Goal: Information Seeking & Learning: Learn about a topic

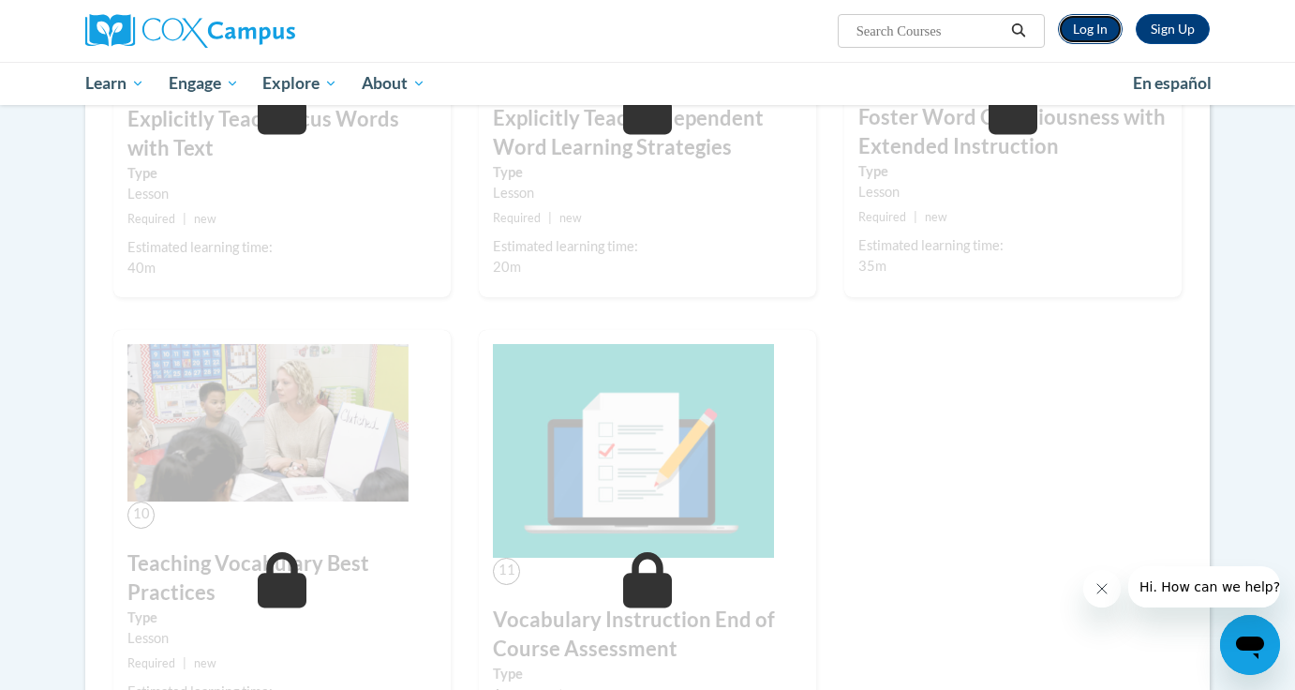
click at [1103, 25] on link "Log In" at bounding box center [1090, 29] width 65 height 30
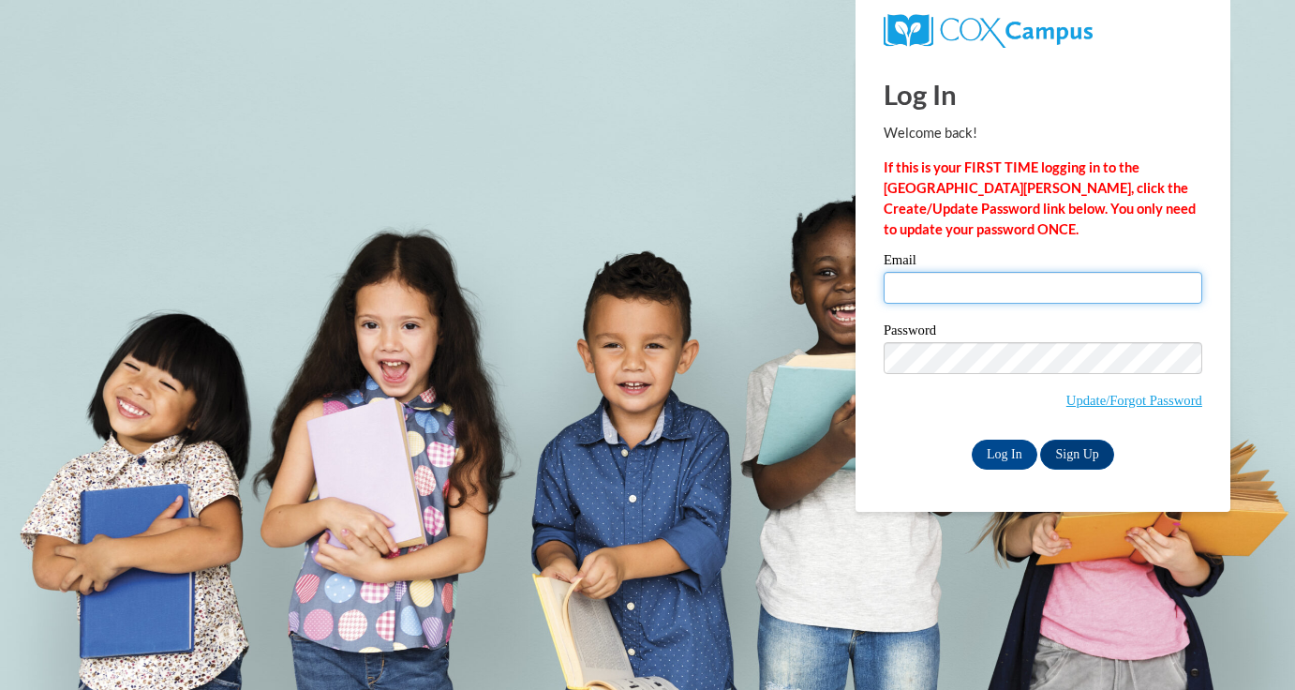
click at [956, 291] on input "Email" at bounding box center [1043, 288] width 319 height 32
type input "jgarrow@waukesha.k12.wi.us"
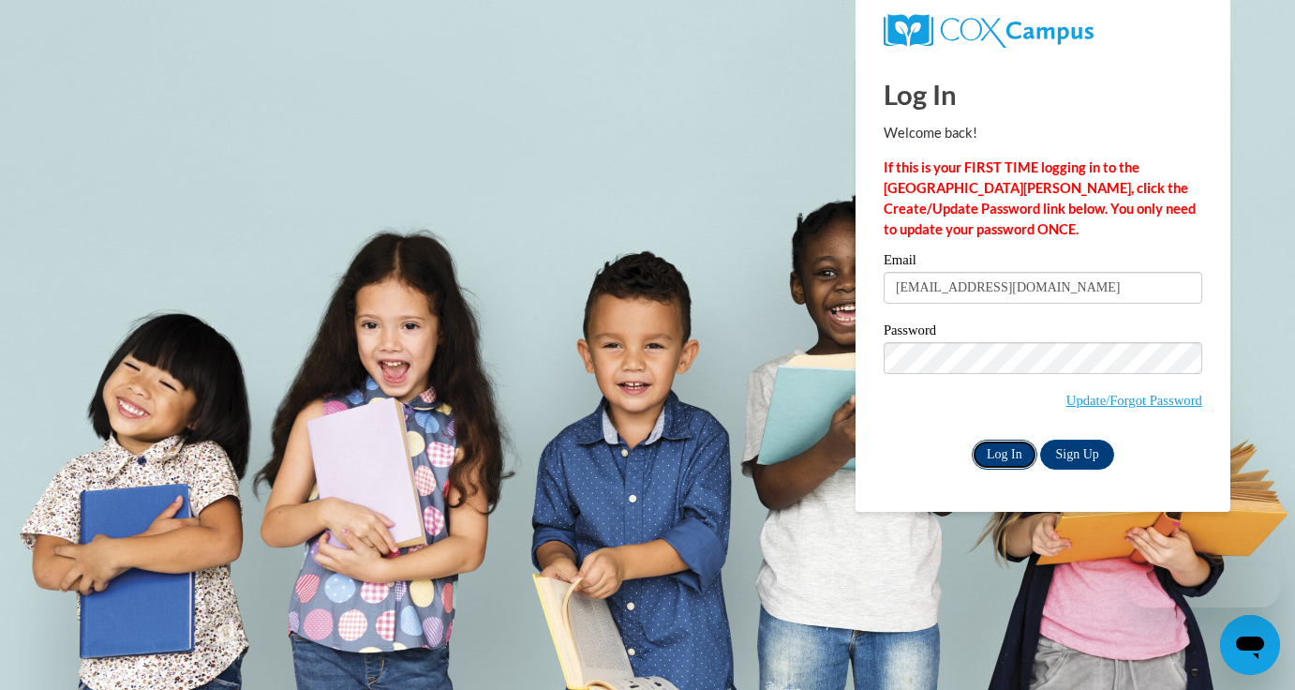
click at [1026, 448] on input "Log In" at bounding box center [1005, 455] width 66 height 30
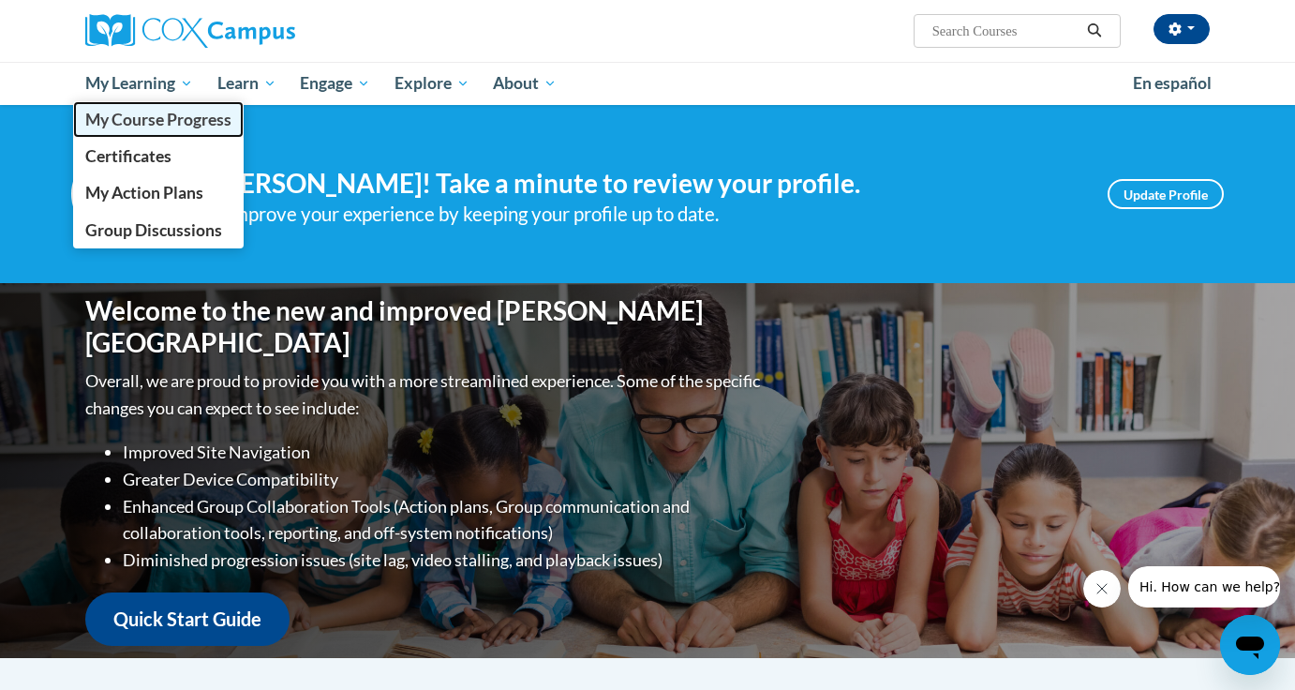
click at [152, 116] on span "My Course Progress" at bounding box center [158, 120] width 146 height 20
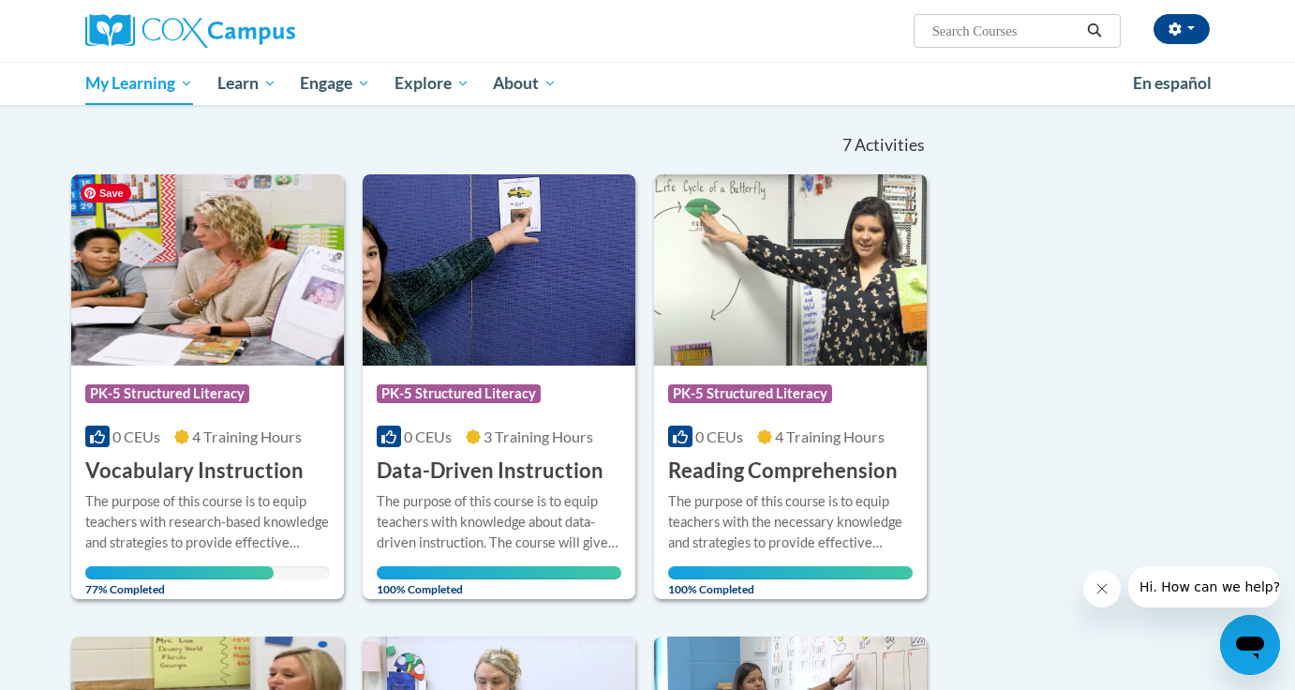
scroll to position [170, 0]
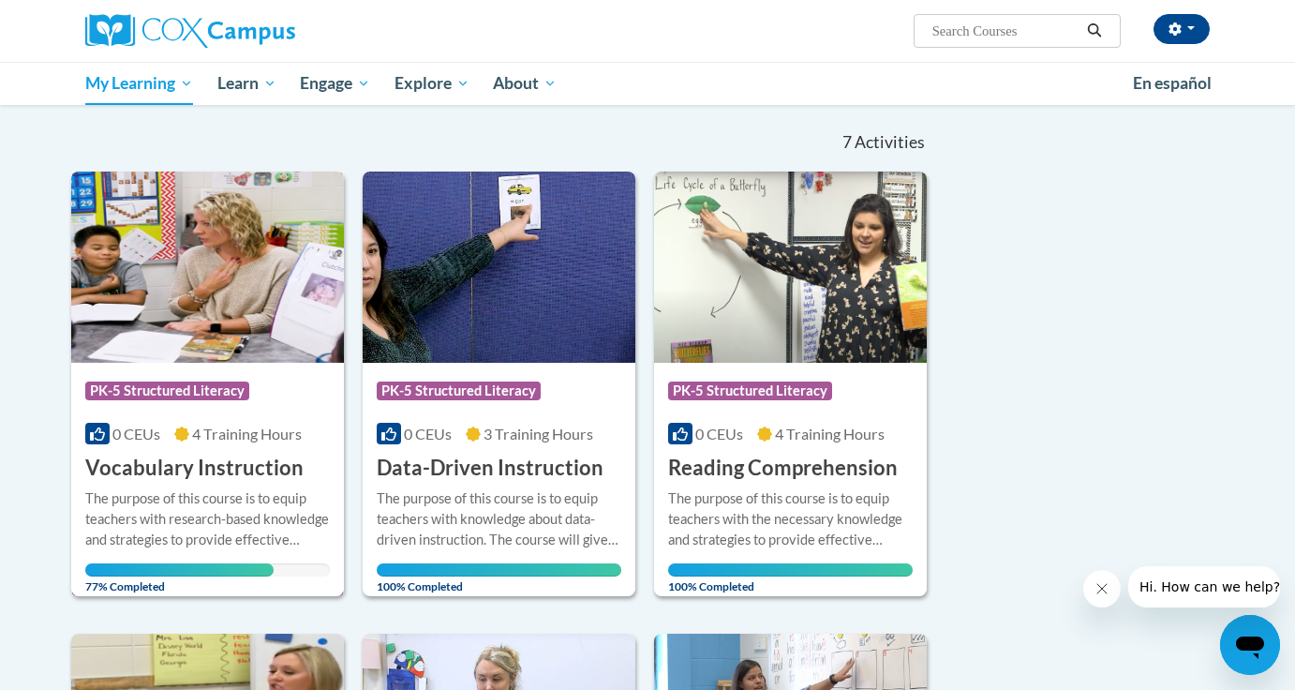
click at [257, 481] on h3 "Vocabulary Instruction" at bounding box center [194, 468] width 218 height 29
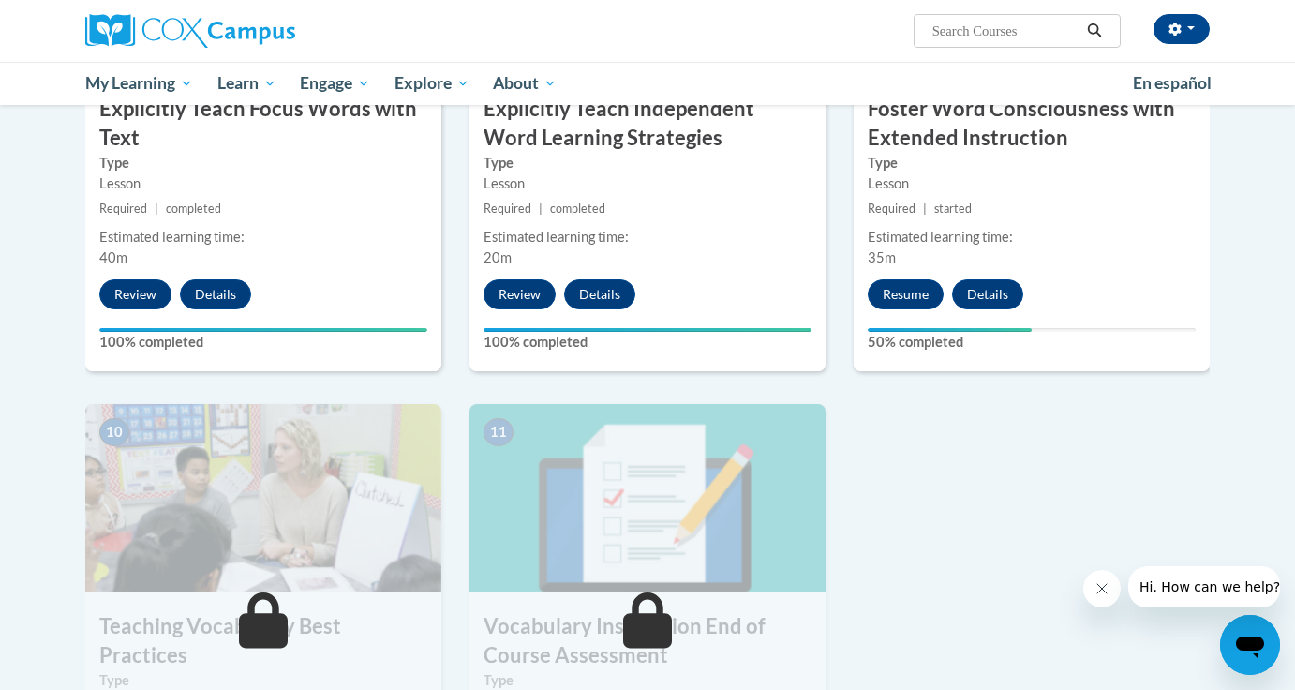
scroll to position [1641, 0]
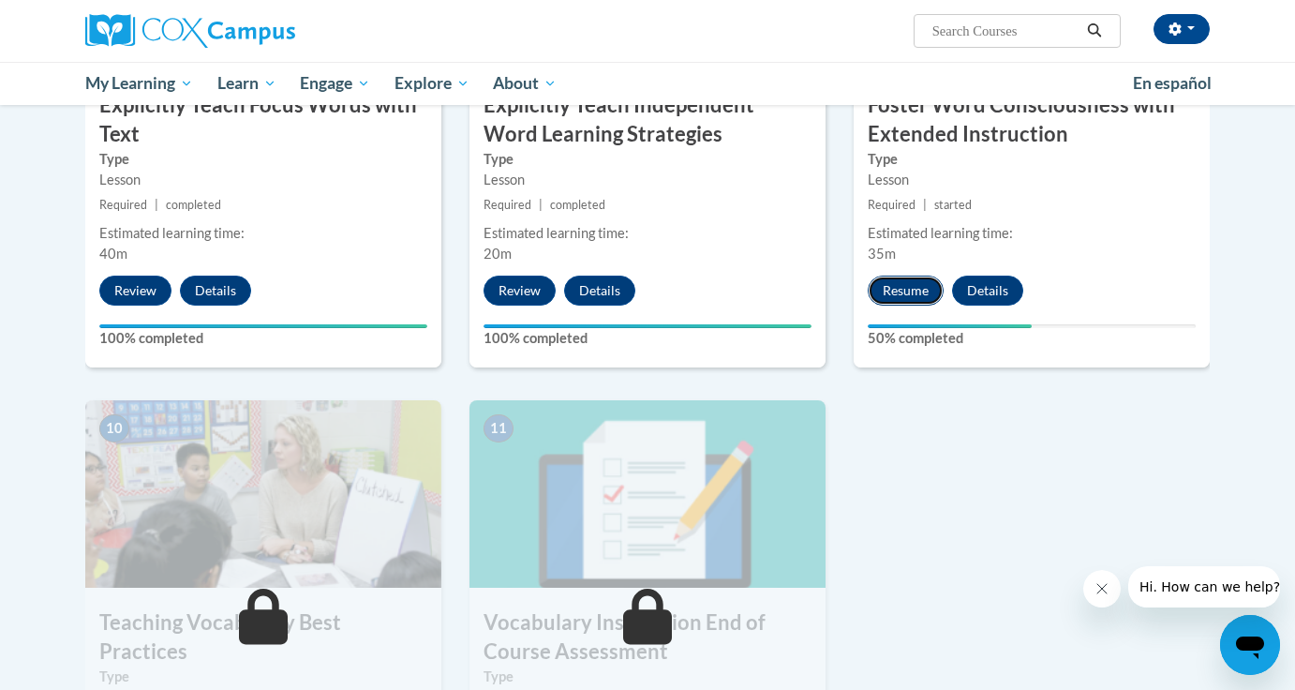
click at [925, 291] on button "Resume" at bounding box center [906, 291] width 76 height 30
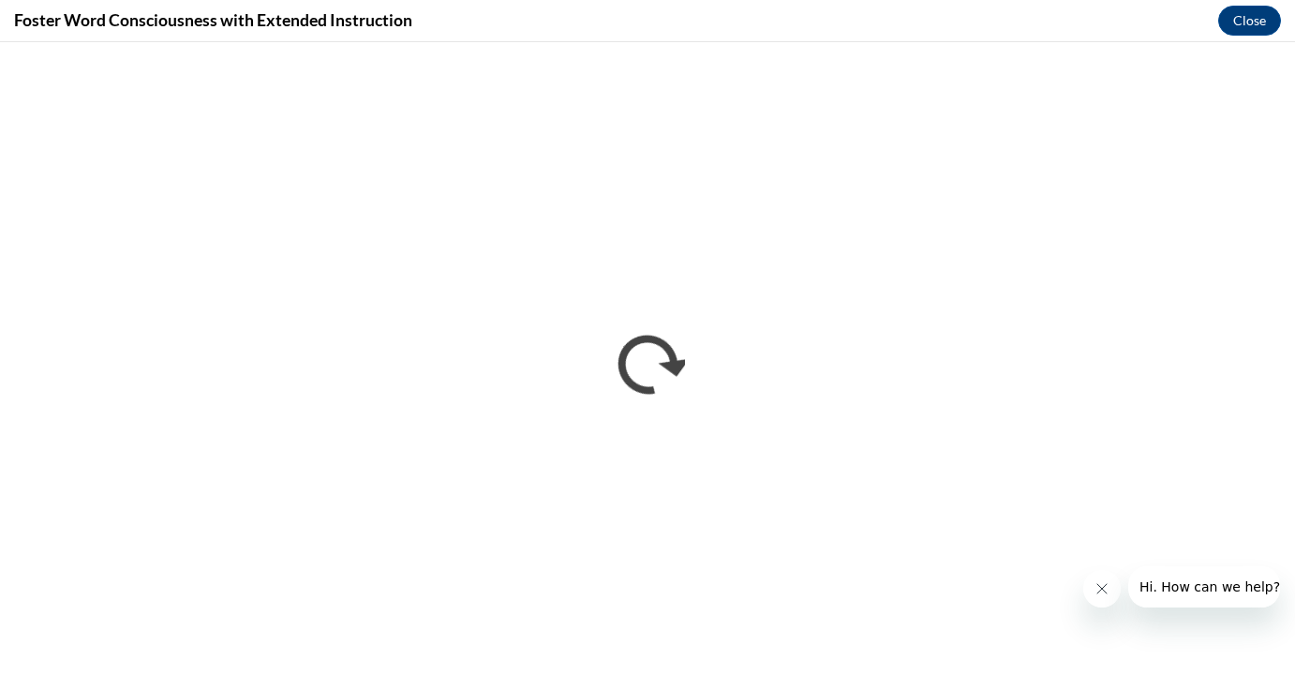
scroll to position [0, 0]
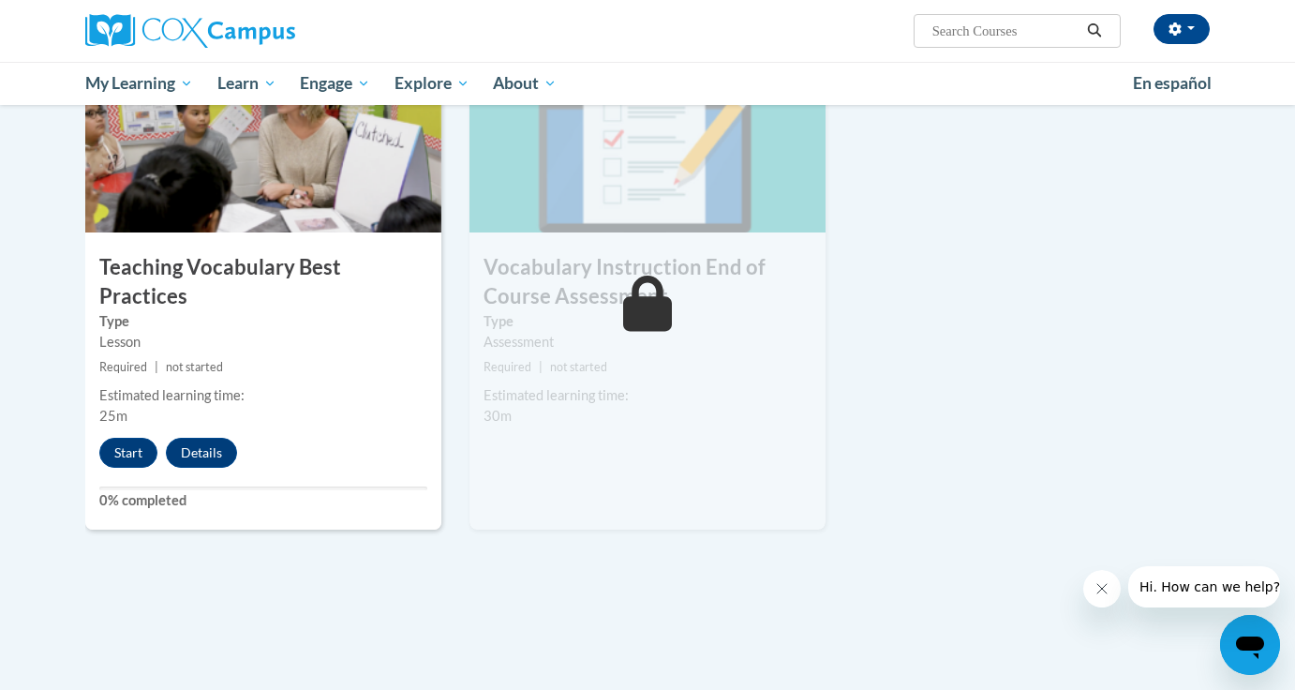
scroll to position [2143, 0]
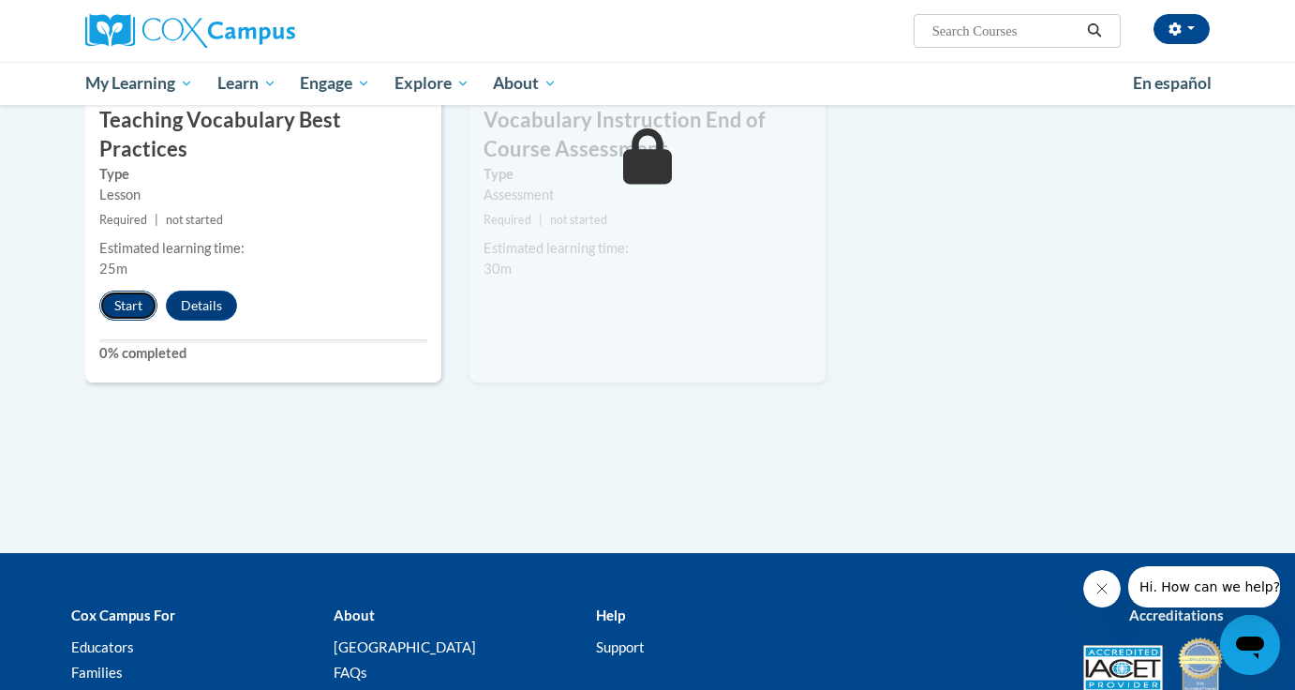
click at [124, 291] on button "Start" at bounding box center [128, 306] width 58 height 30
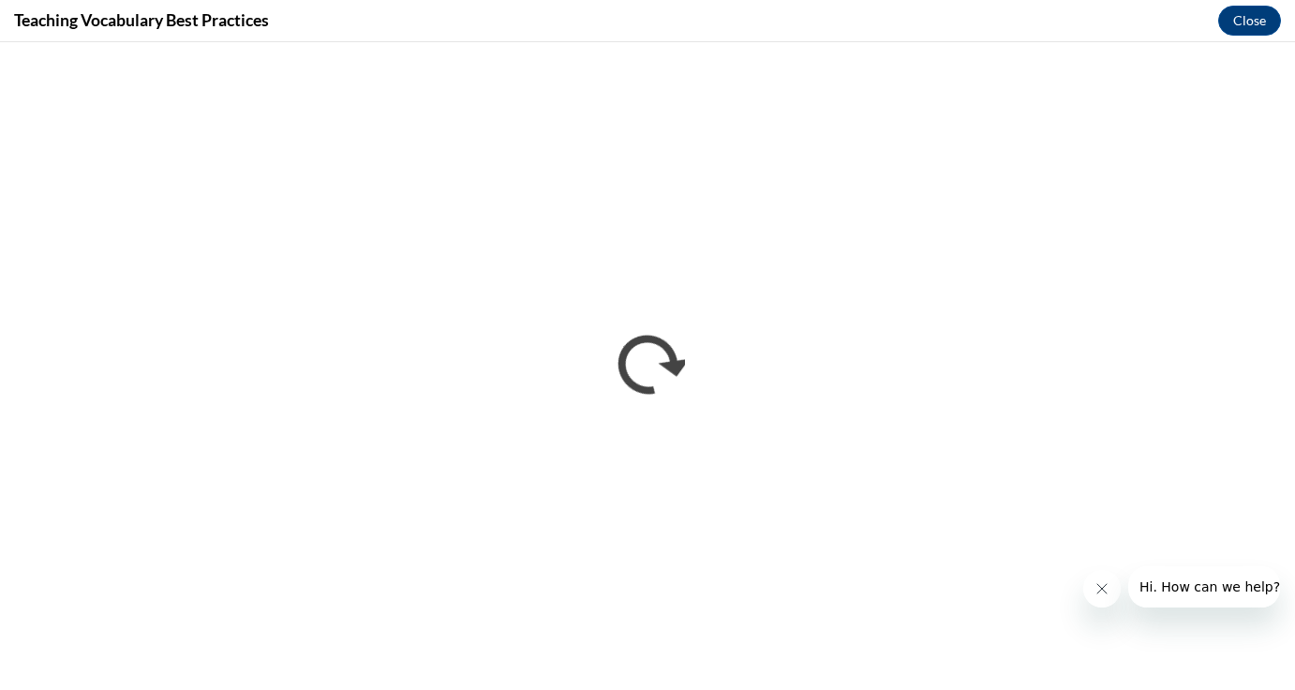
scroll to position [0, 0]
